Goal: Task Accomplishment & Management: Manage account settings

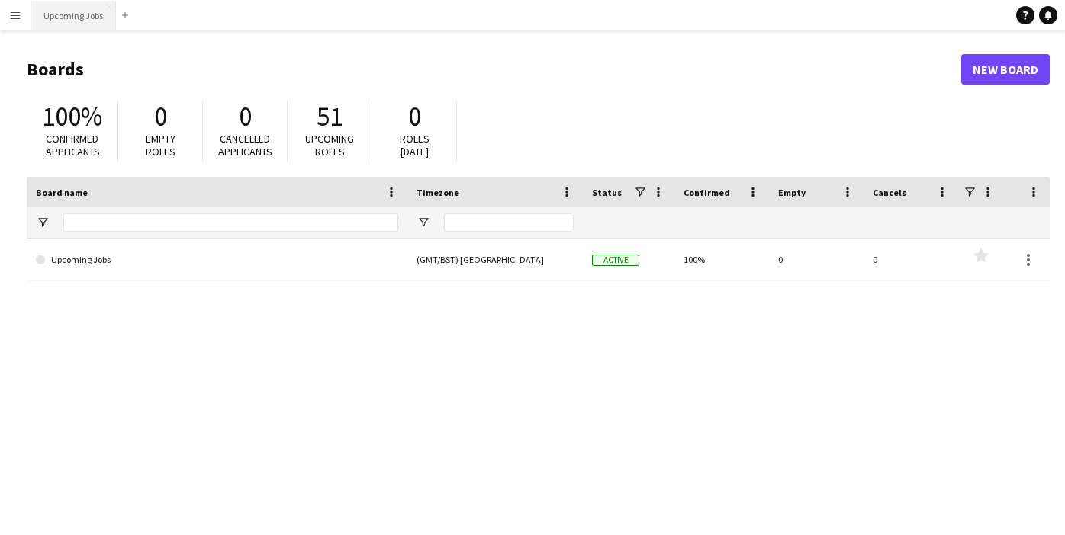
click at [63, 13] on button "Upcoming Jobs Close" at bounding box center [73, 16] width 85 height 30
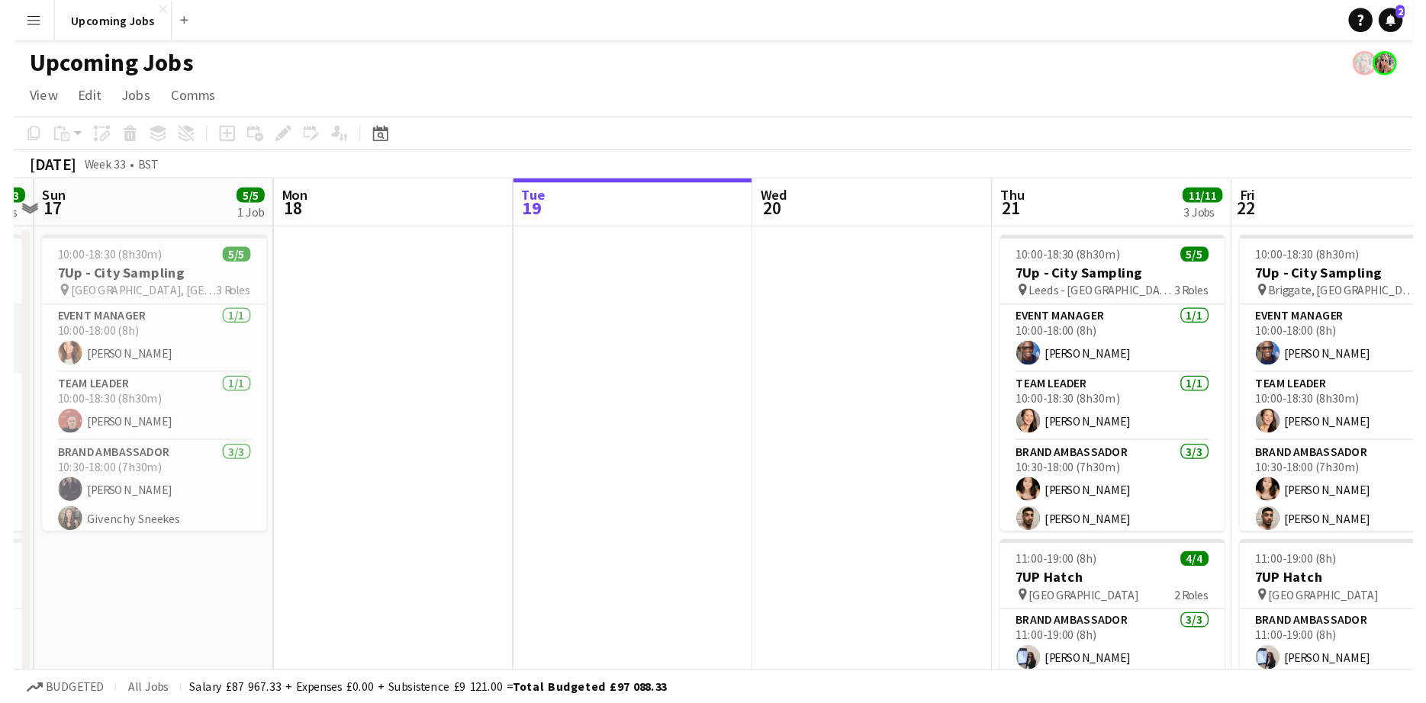
scroll to position [0, 545]
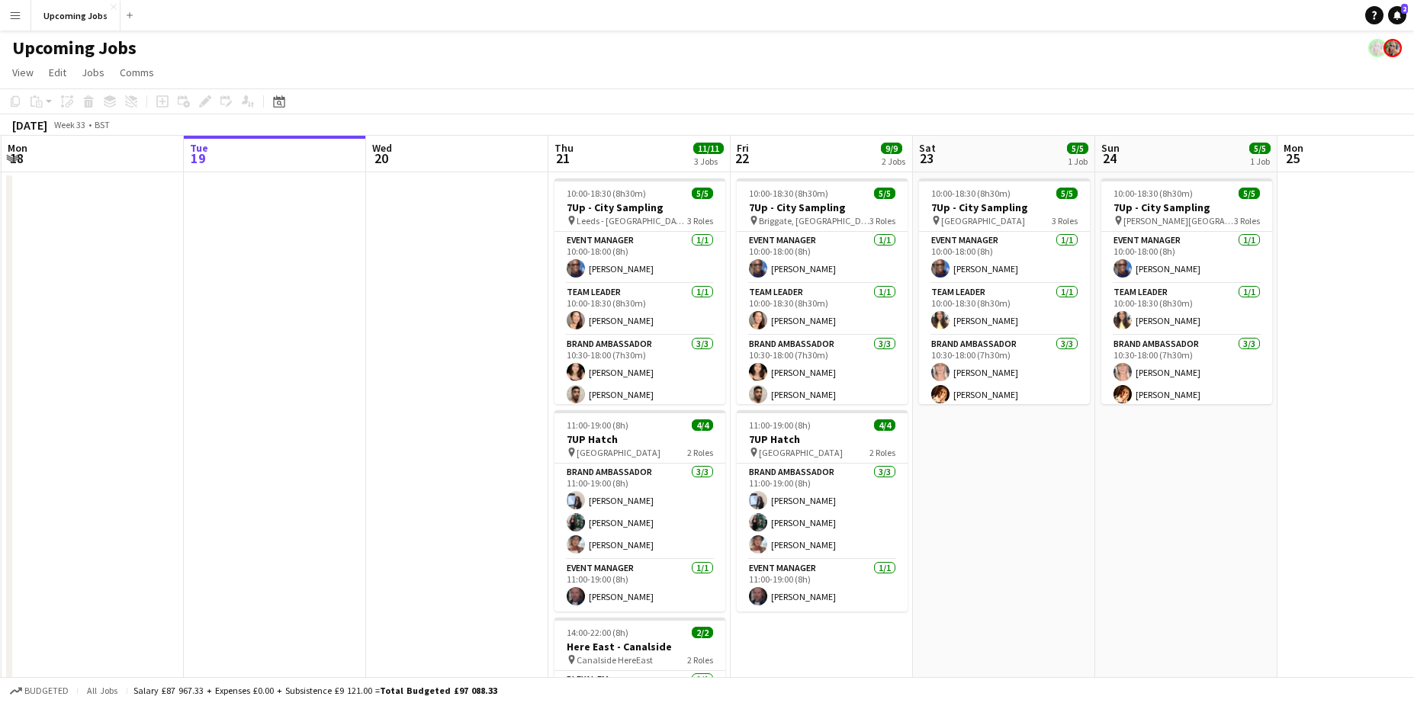
click at [19, 19] on app-icon "Menu" at bounding box center [15, 15] width 12 height 12
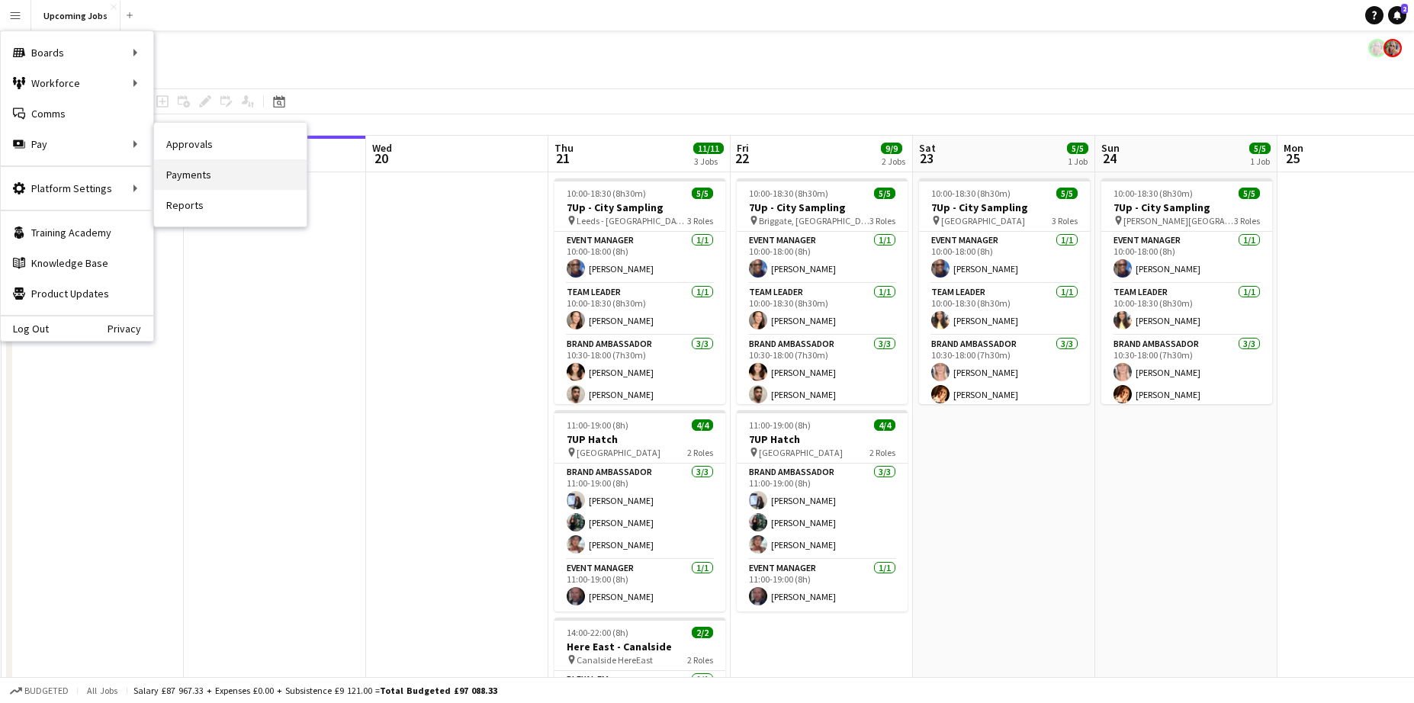
click at [183, 175] on link "Payments" at bounding box center [230, 174] width 153 height 31
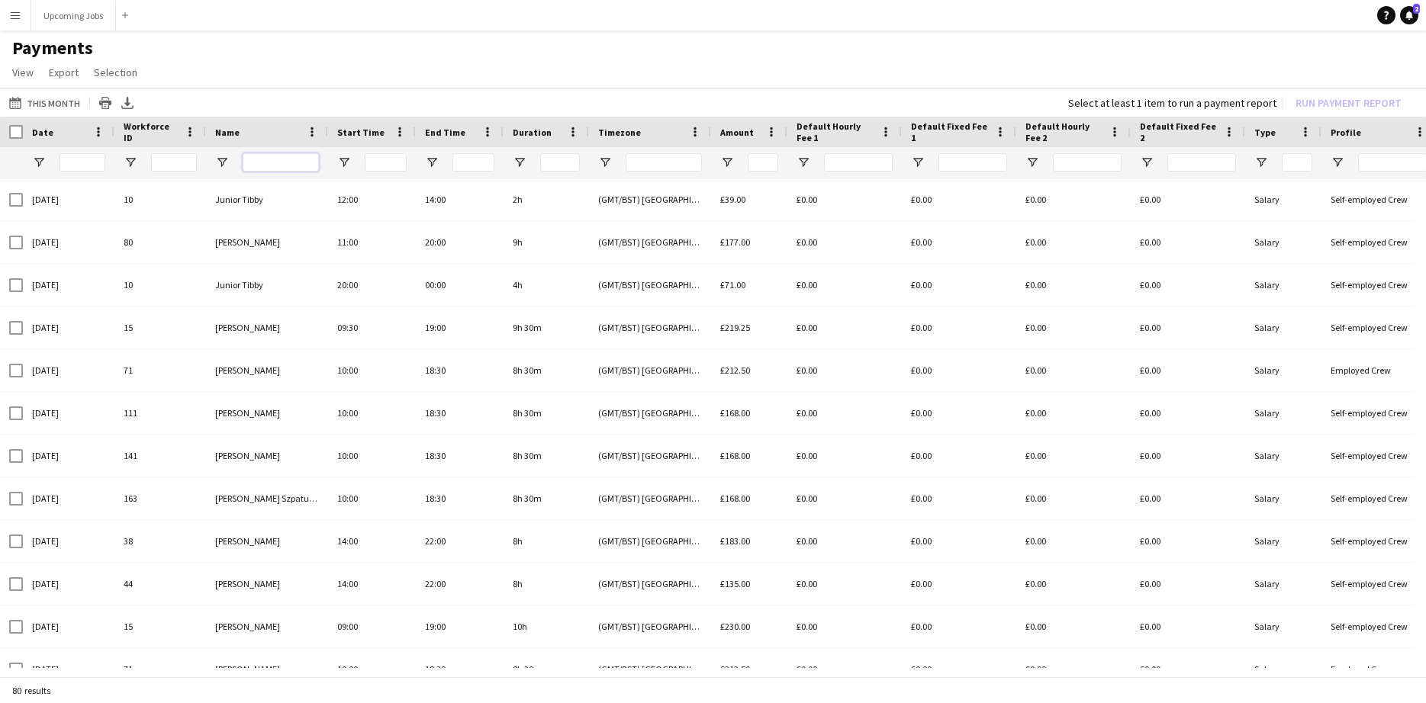
click at [288, 164] on input "Name Filter Input" at bounding box center [281, 162] width 76 height 18
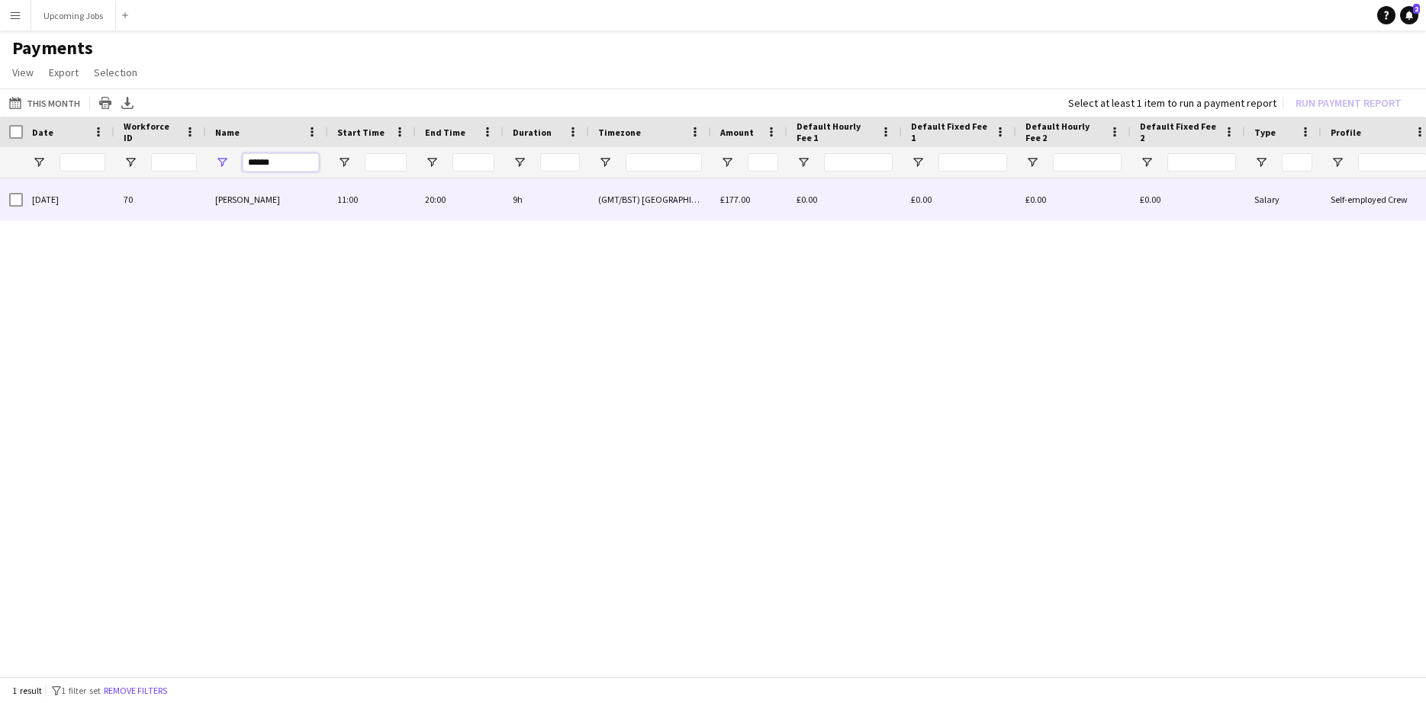
type input "******"
